Goal: Transaction & Acquisition: Book appointment/travel/reservation

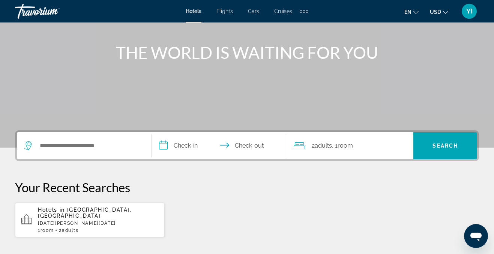
scroll to position [78, 0]
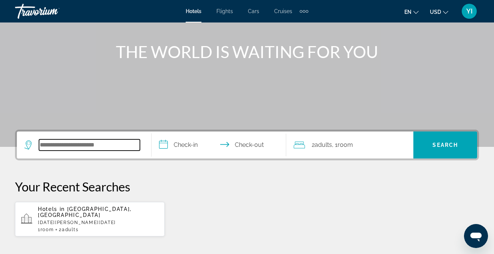
click at [45, 145] on input "Search hotel destination" at bounding box center [89, 145] width 101 height 11
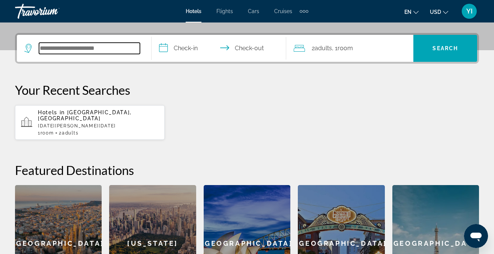
scroll to position [184, 0]
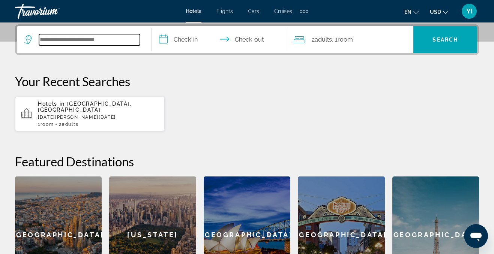
type input "*"
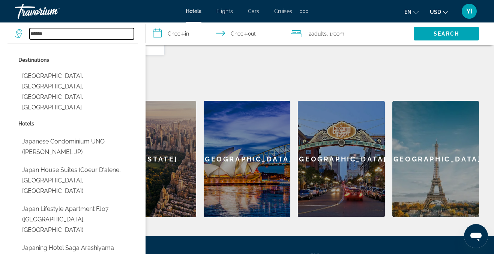
scroll to position [264, 0]
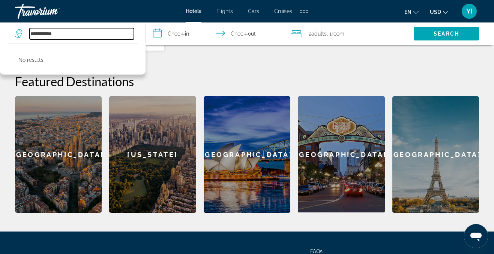
click at [46, 33] on input "**********" at bounding box center [82, 33] width 104 height 11
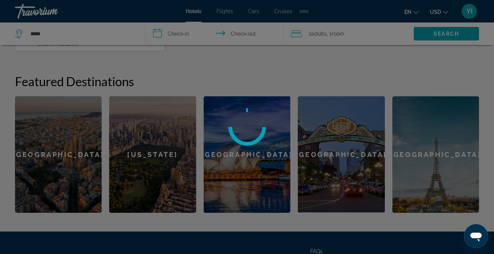
click at [63, 35] on div at bounding box center [247, 127] width 494 height 254
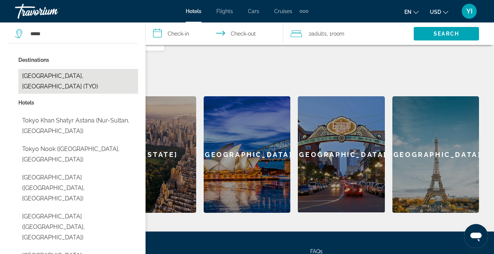
click at [69, 74] on button "[GEOGRAPHIC_DATA], [GEOGRAPHIC_DATA] (TYO)" at bounding box center [78, 81] width 120 height 25
type input "**********"
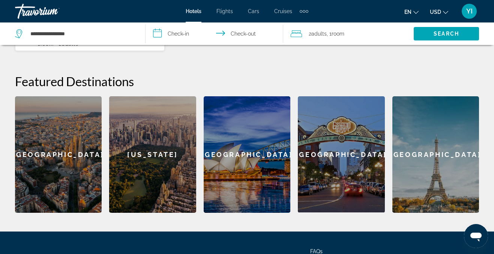
click at [182, 39] on input "**********" at bounding box center [216, 35] width 141 height 25
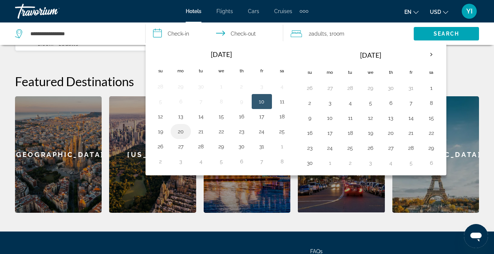
click at [181, 126] on td "20" at bounding box center [181, 131] width 20 height 15
click at [183, 131] on button "20" at bounding box center [181, 131] width 12 height 11
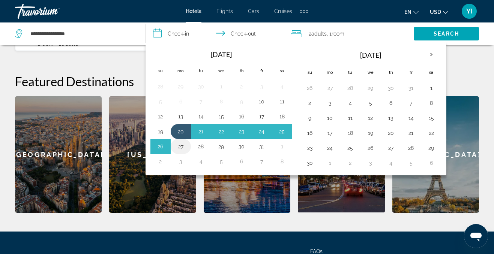
click at [181, 146] on button "27" at bounding box center [181, 147] width 12 height 11
type input "**********"
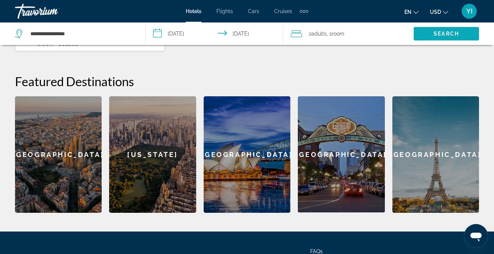
click at [425, 34] on span "Search" at bounding box center [446, 34] width 65 height 18
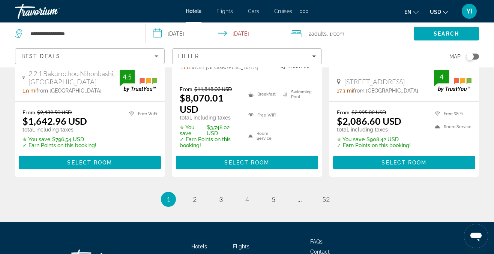
scroll to position [1112, 0]
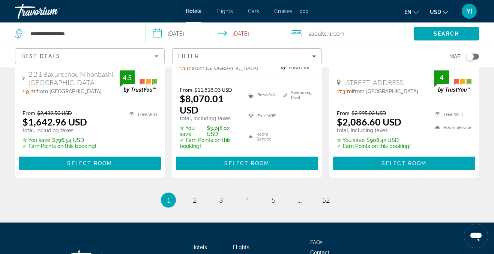
click at [197, 194] on link "page 2" at bounding box center [194, 200] width 13 height 13
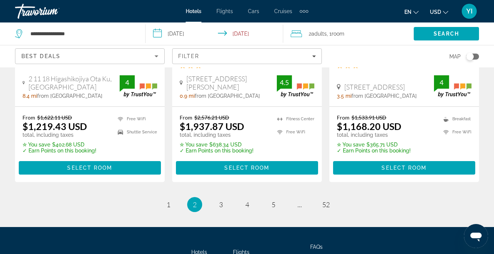
scroll to position [1101, 0]
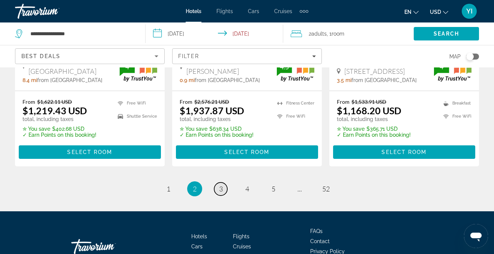
click at [219, 185] on span "3" at bounding box center [221, 189] width 4 height 8
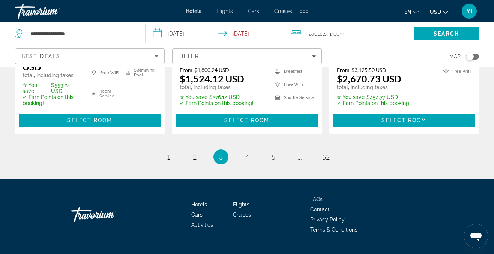
scroll to position [1122, 0]
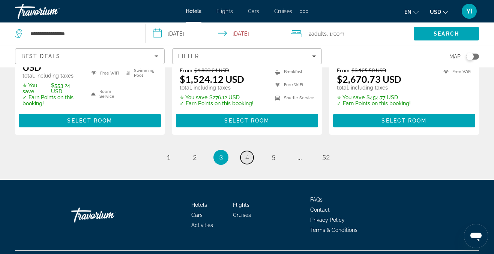
click at [245, 162] on span "4" at bounding box center [247, 158] width 4 height 8
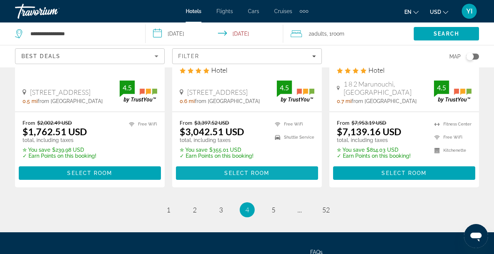
click at [245, 166] on span "Main content" at bounding box center [247, 173] width 142 height 18
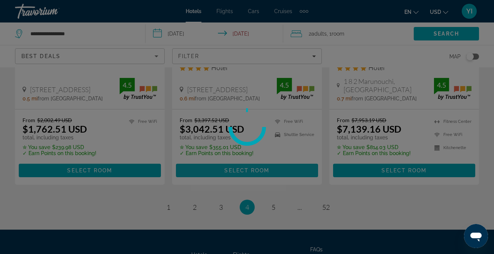
scroll to position [1058, 0]
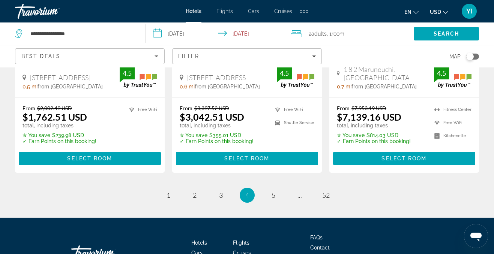
scroll to position [1127, 0]
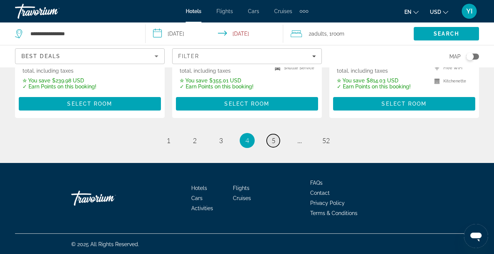
click at [272, 143] on span "5" at bounding box center [274, 141] width 4 height 8
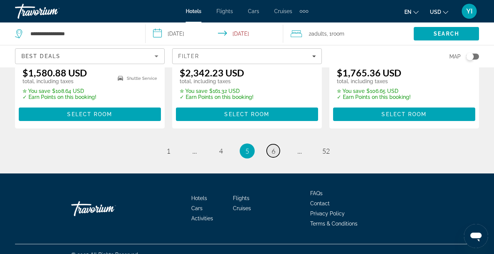
scroll to position [1103, 0]
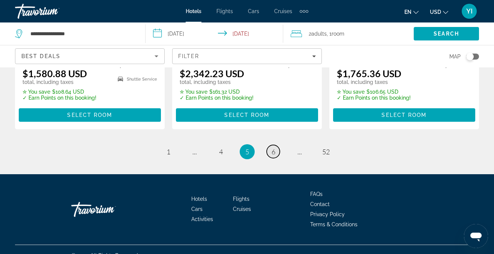
click at [272, 148] on span "6" at bounding box center [274, 152] width 4 height 8
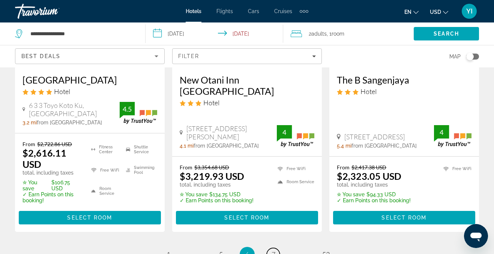
scroll to position [1131, 0]
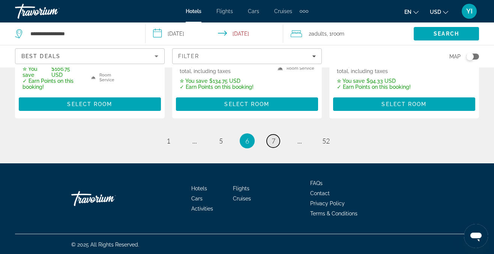
click at [277, 141] on link "page 7" at bounding box center [273, 141] width 13 height 13
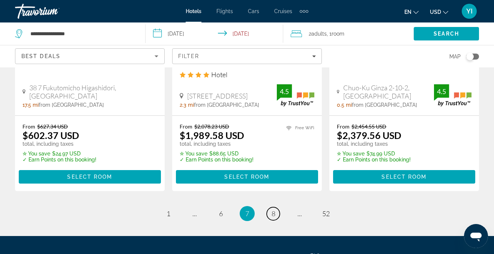
scroll to position [1037, 0]
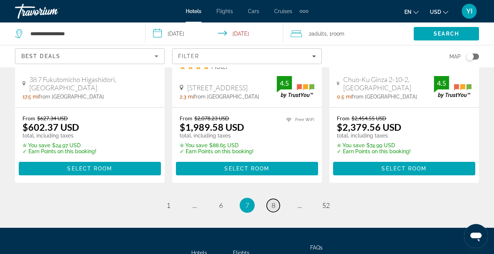
click at [273, 202] on span "8" at bounding box center [274, 206] width 4 height 8
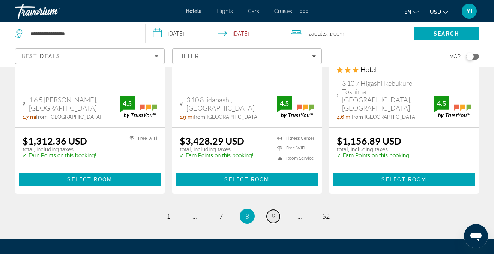
scroll to position [1046, 0]
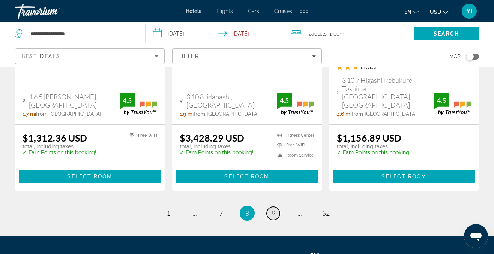
click at [272, 211] on span "9" at bounding box center [274, 213] width 4 height 8
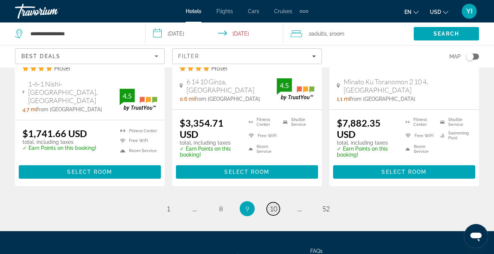
scroll to position [1037, 0]
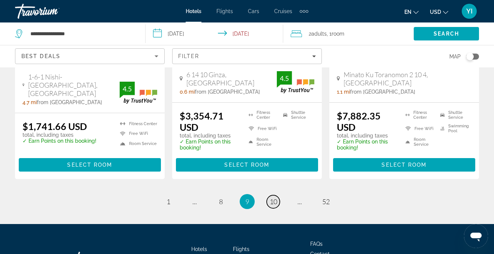
click at [276, 198] on span "10" at bounding box center [274, 202] width 8 height 8
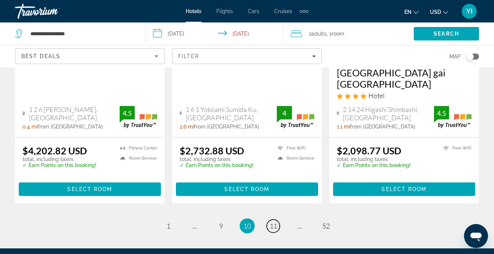
scroll to position [1024, 0]
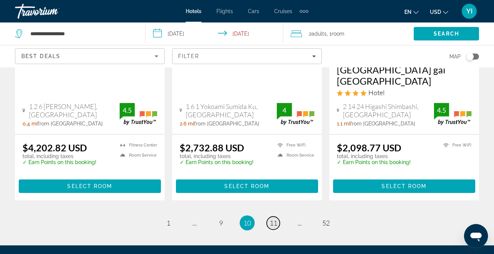
click at [274, 219] on span "11" at bounding box center [274, 223] width 8 height 8
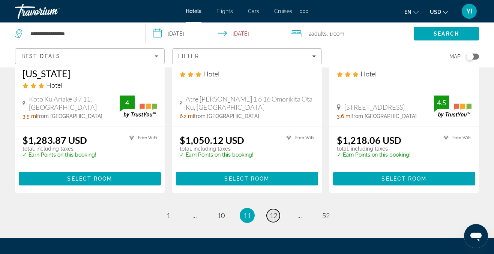
scroll to position [1023, 0]
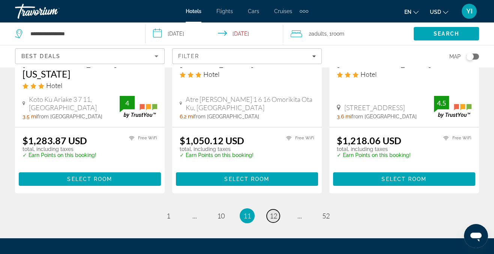
click at [273, 212] on span "12" at bounding box center [274, 216] width 8 height 8
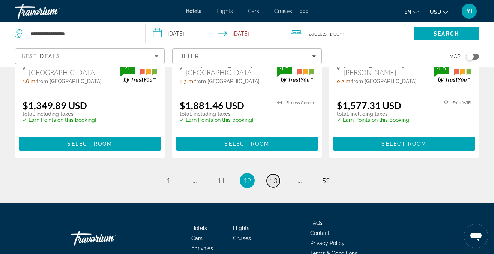
scroll to position [1060, 0]
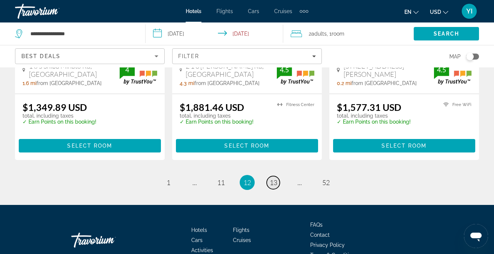
click at [272, 179] on span "13" at bounding box center [274, 183] width 8 height 8
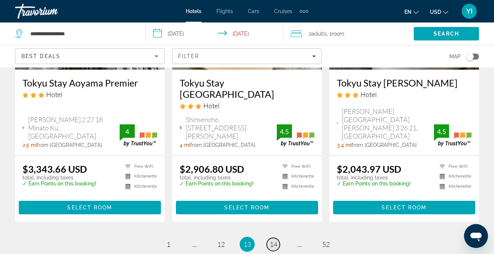
scroll to position [983, 0]
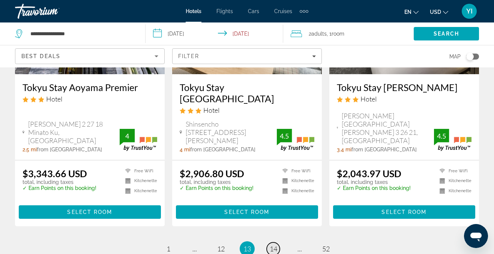
click at [273, 245] on span "14" at bounding box center [274, 249] width 8 height 8
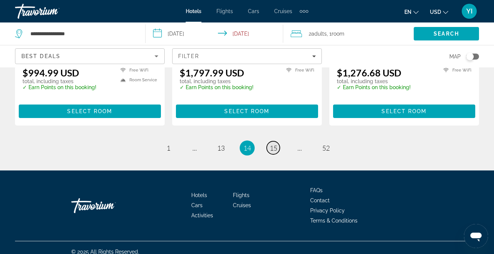
scroll to position [1069, 0]
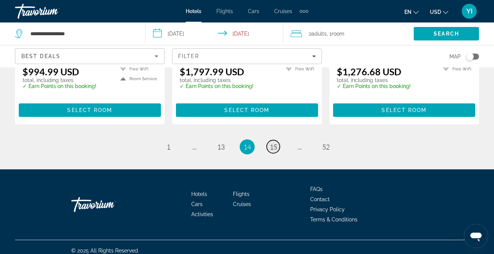
click at [274, 151] on span "15" at bounding box center [274, 147] width 8 height 8
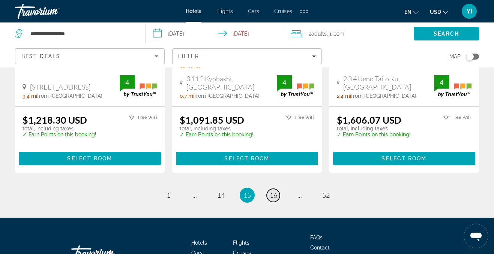
scroll to position [1040, 0]
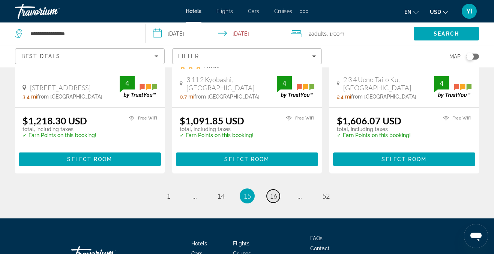
click at [271, 192] on span "16" at bounding box center [274, 196] width 8 height 8
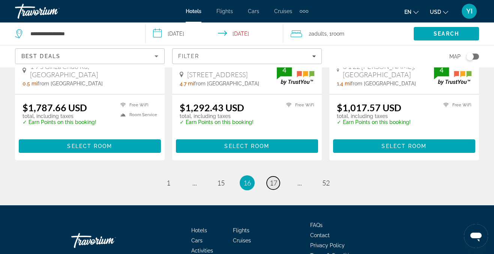
scroll to position [1044, 0]
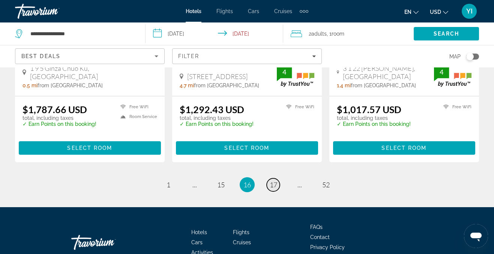
click at [272, 181] on span "17" at bounding box center [274, 185] width 8 height 8
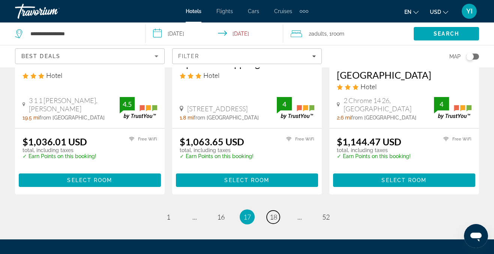
scroll to position [1028, 0]
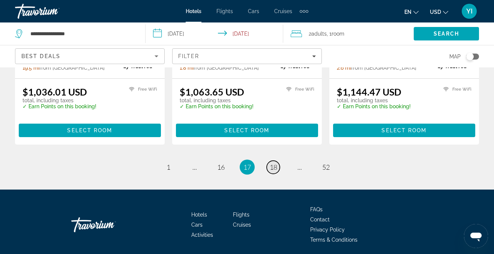
click at [276, 172] on span "18" at bounding box center [274, 167] width 8 height 8
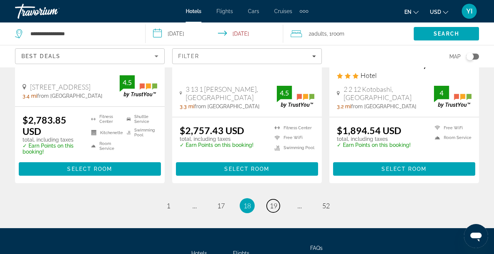
scroll to position [1011, 0]
click at [277, 206] on span "19" at bounding box center [274, 206] width 8 height 8
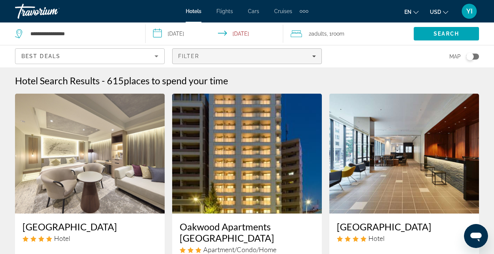
click at [315, 55] on icon "Filters" at bounding box center [314, 56] width 4 height 4
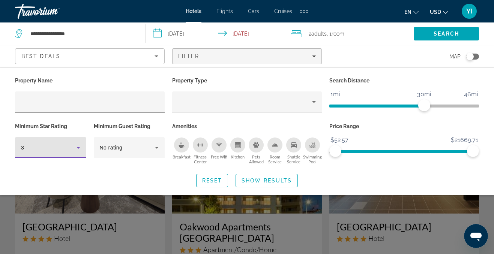
click at [80, 147] on icon "Hotel Filters" at bounding box center [79, 148] width 4 height 2
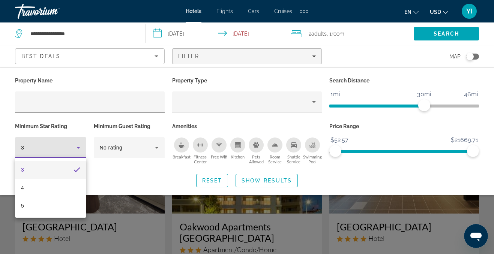
click at [80, 147] on div at bounding box center [247, 127] width 494 height 254
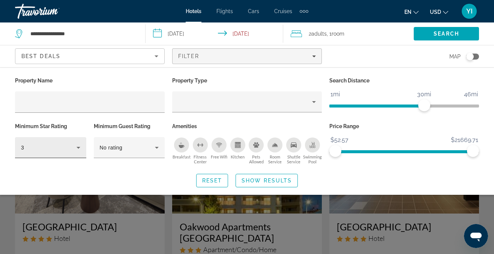
click at [77, 145] on icon "Hotel Filters" at bounding box center [78, 147] width 9 height 9
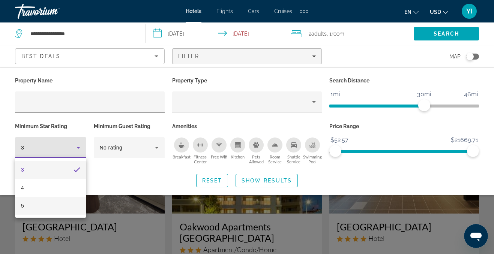
click at [57, 203] on mat-option "5" at bounding box center [50, 206] width 71 height 18
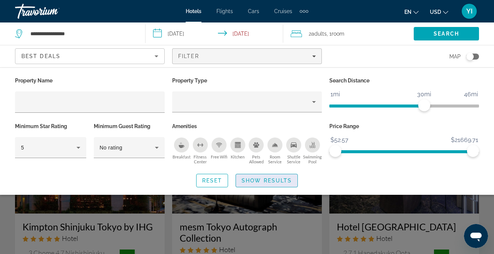
click at [265, 179] on span "Show Results" at bounding box center [267, 181] width 50 height 6
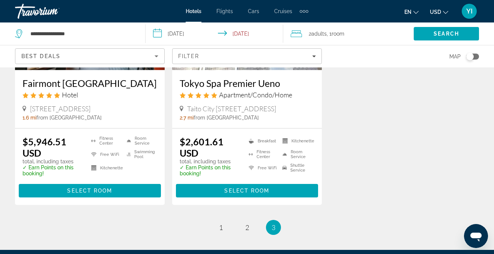
scroll to position [1108, 0]
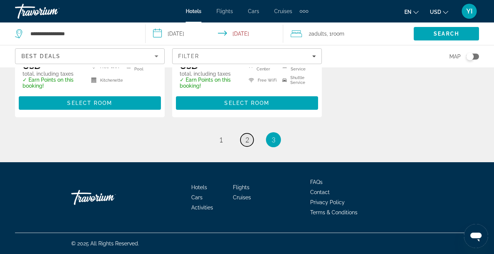
click at [246, 141] on span "2" at bounding box center [247, 140] width 4 height 8
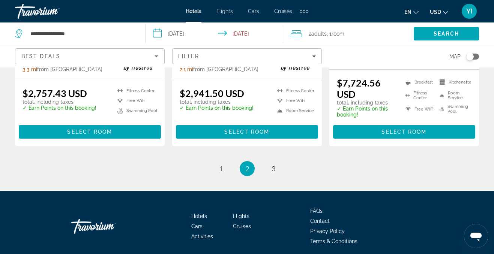
scroll to position [1066, 0]
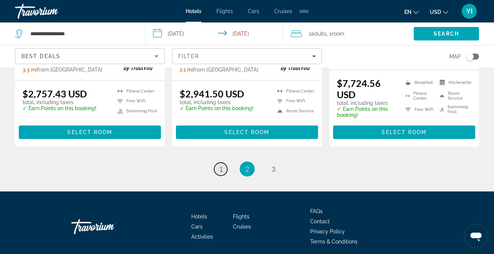
click at [221, 165] on span "1" at bounding box center [221, 169] width 4 height 8
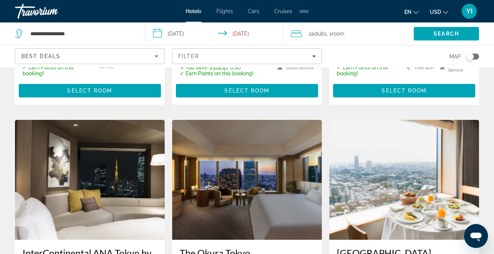
scroll to position [920, 0]
